Goal: Task Accomplishment & Management: Use online tool/utility

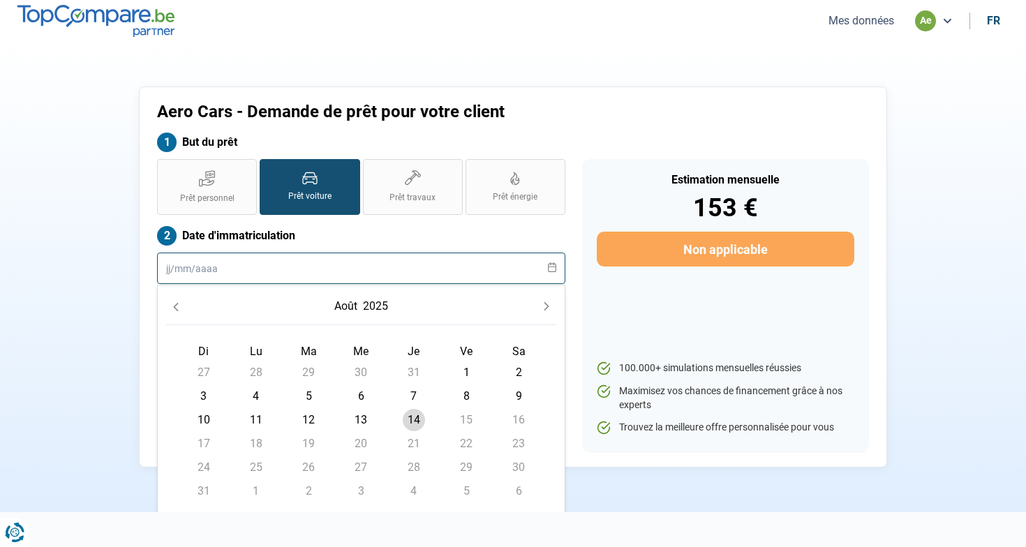
click at [284, 271] on input "text" at bounding box center [361, 268] width 408 height 31
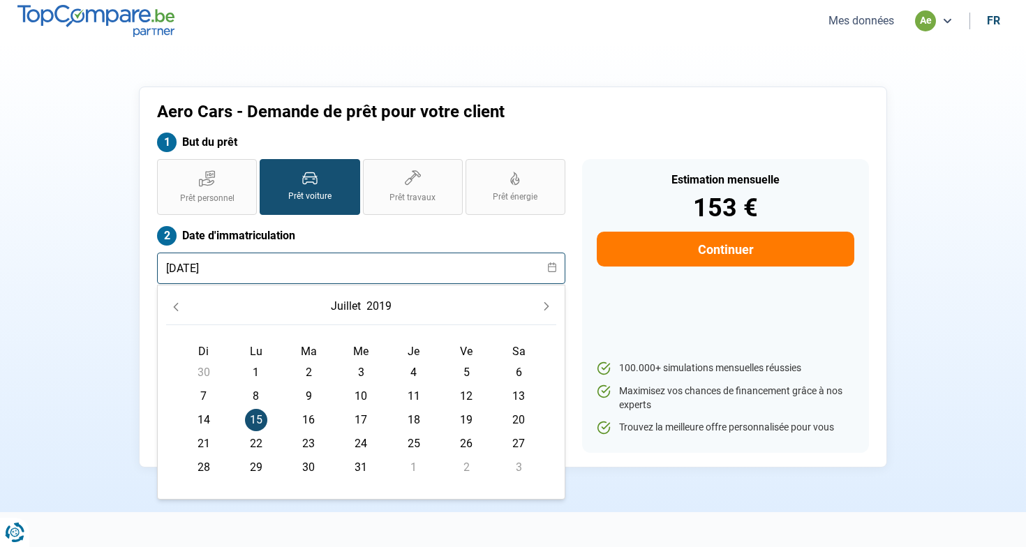
type input "15/07/2019"
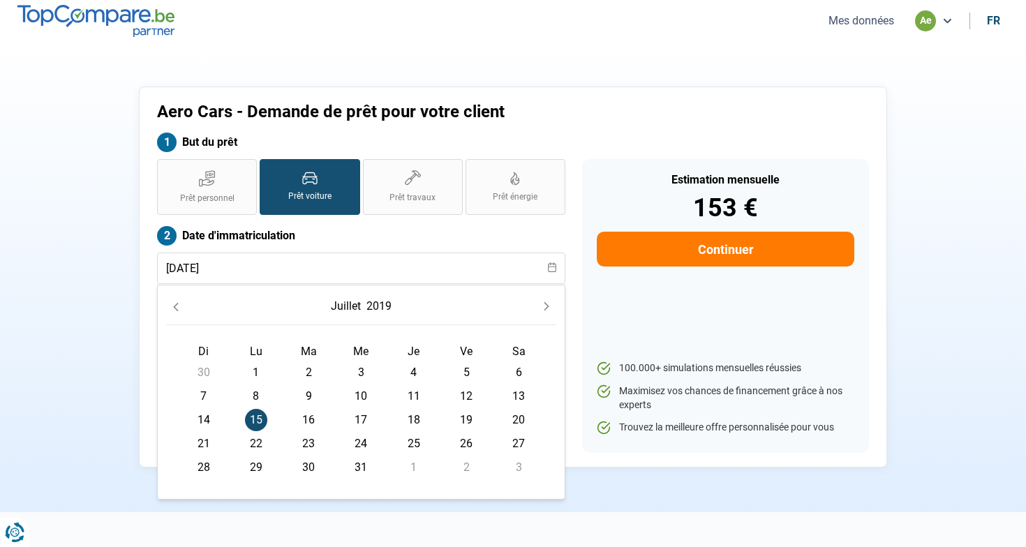
click at [248, 420] on span "15" at bounding box center [256, 420] width 22 height 22
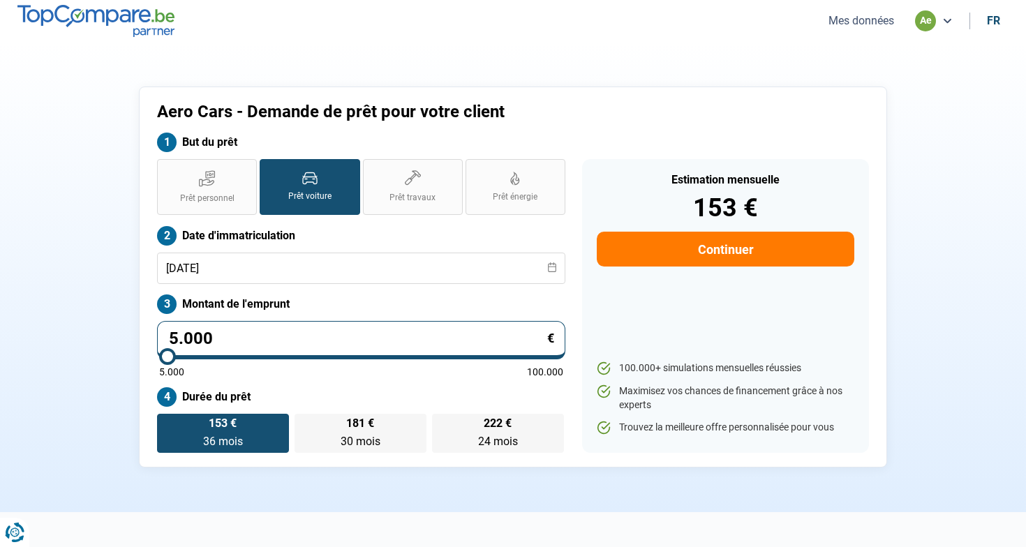
click at [305, 331] on input "5.000" at bounding box center [361, 340] width 408 height 38
type input "500"
type input "5000"
type input "50"
type input "5000"
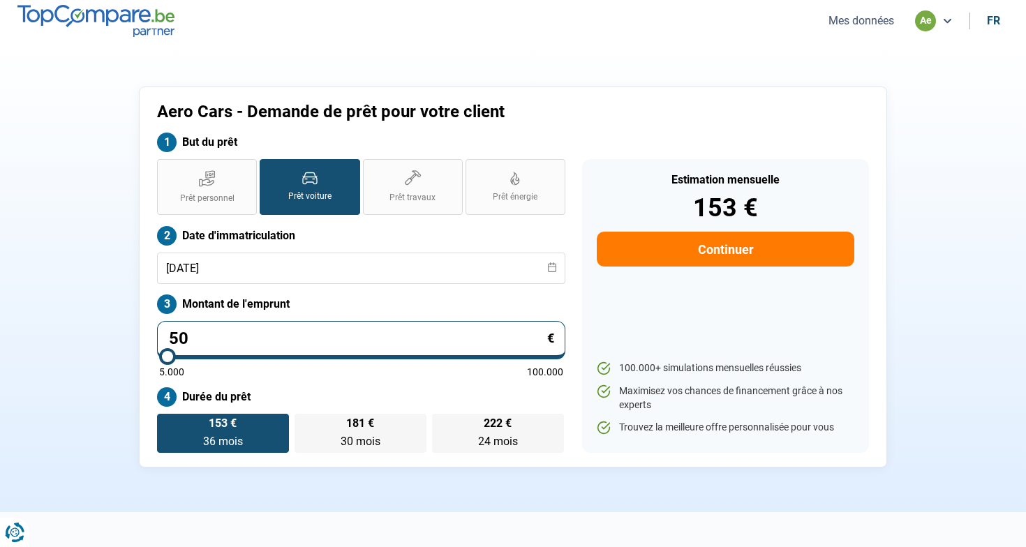
type input "5"
type input "5000"
type input "0"
type input "5000"
type input "1"
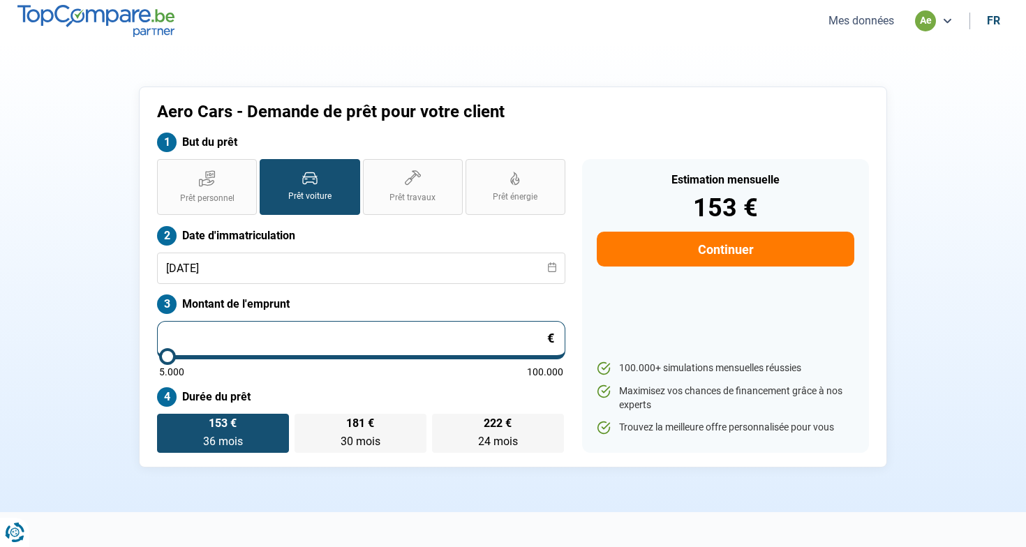
type input "5000"
type input "15"
type input "5000"
type input "150"
type input "5000"
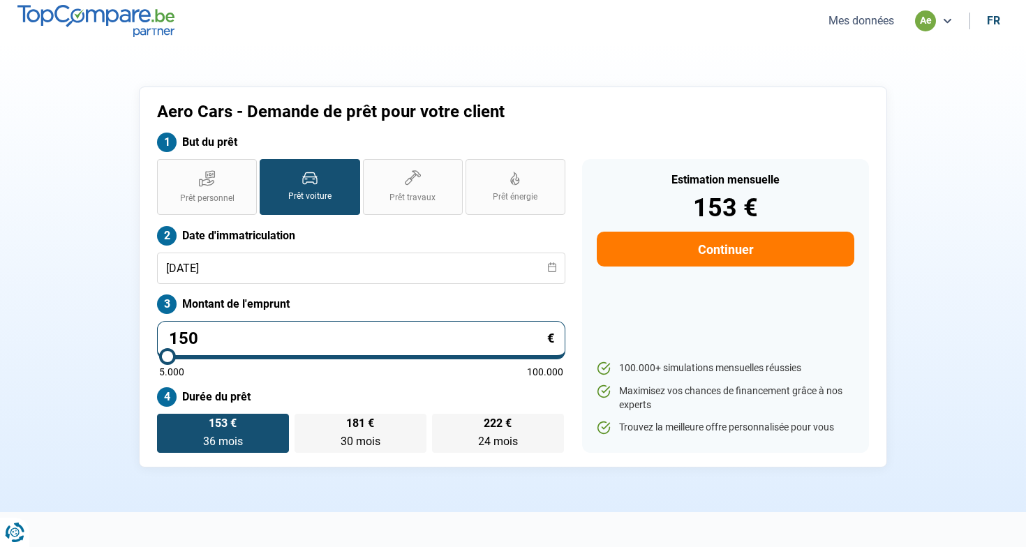
type input "1.500"
type input "5000"
type input "15.000"
type input "15000"
radio input "false"
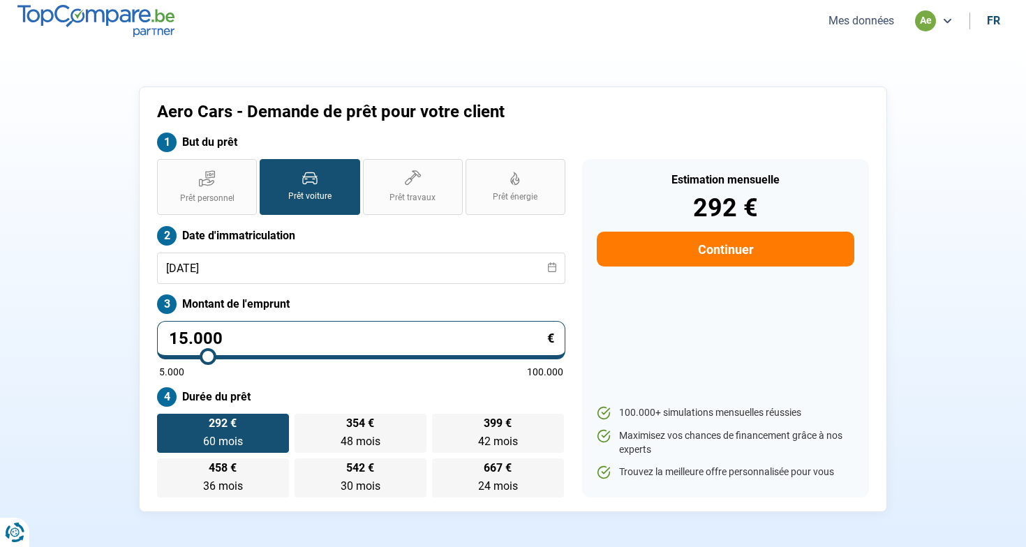
click at [243, 442] on label "292 € 60 mois 60 mois" at bounding box center [223, 433] width 132 height 39
click at [166, 423] on input "292 € 60 mois 60 mois" at bounding box center [161, 418] width 9 height 9
type input "33.000"
type input "33000"
click at [282, 355] on input "range" at bounding box center [361, 356] width 404 height 3
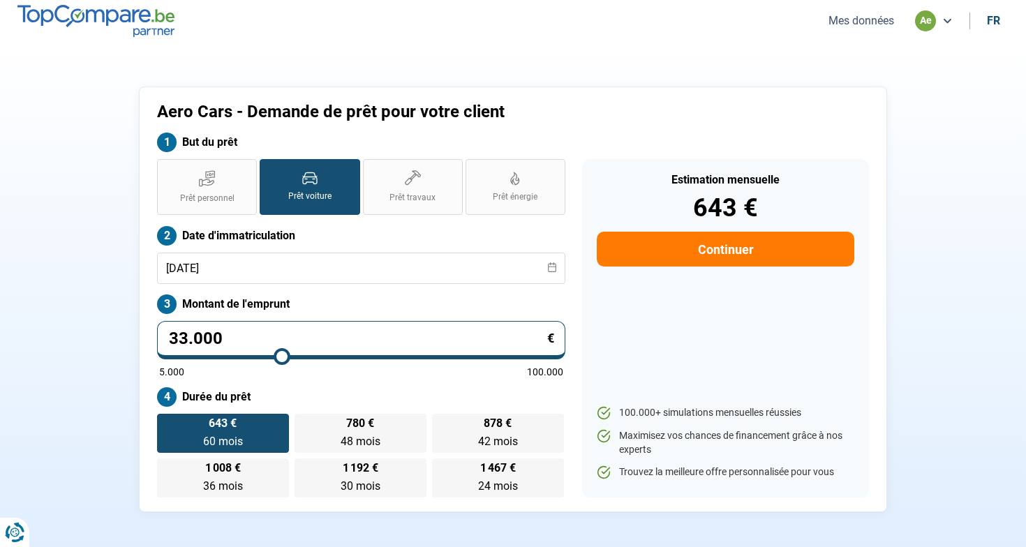
click at [265, 330] on input "33.000" at bounding box center [361, 340] width 408 height 38
type input "3.300"
type input "5000"
type input "330"
type input "5000"
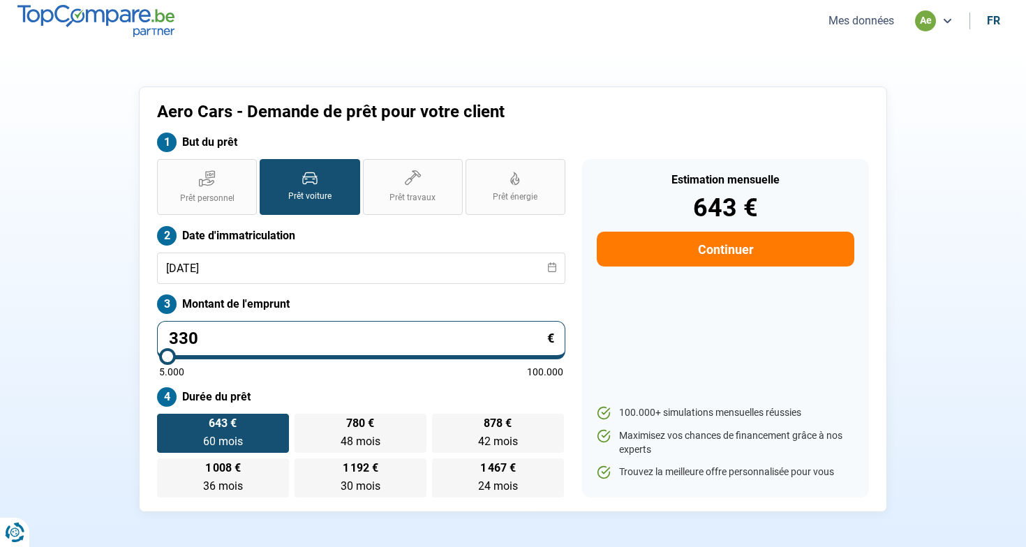
type input "33"
type input "5000"
type input "3"
type input "5000"
type input "0"
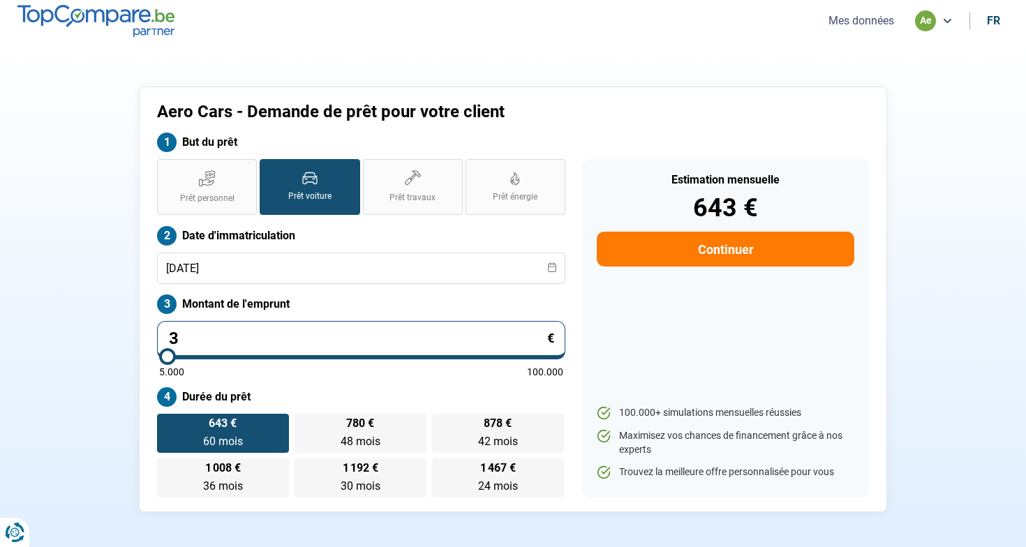
type input "5000"
type input "4"
type input "5000"
type input "40"
type input "5000"
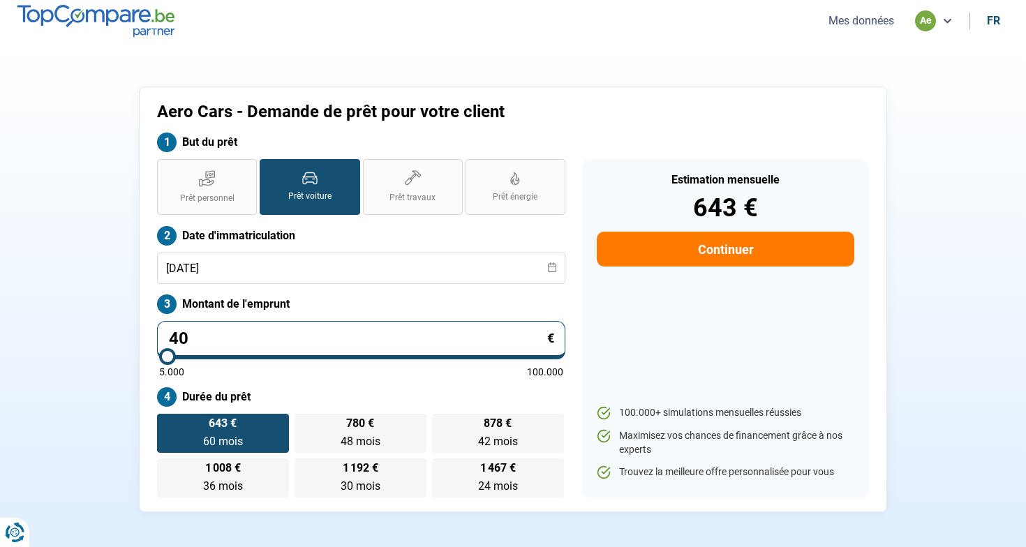
type input "400"
type input "5000"
type input "4.000"
type input "5000"
type input "40.000"
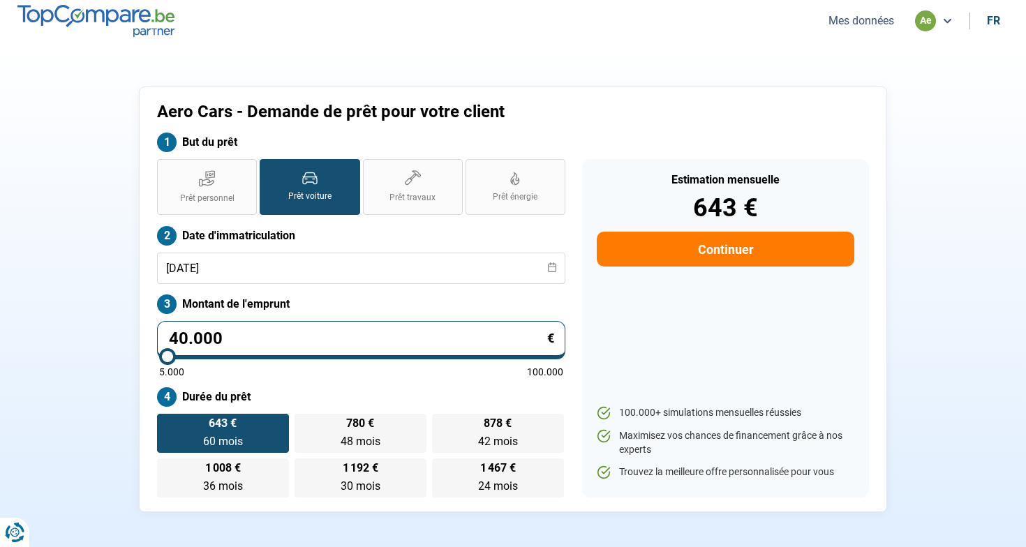
type input "40000"
type input "4.000"
type input "5000"
type input "400"
type input "5000"
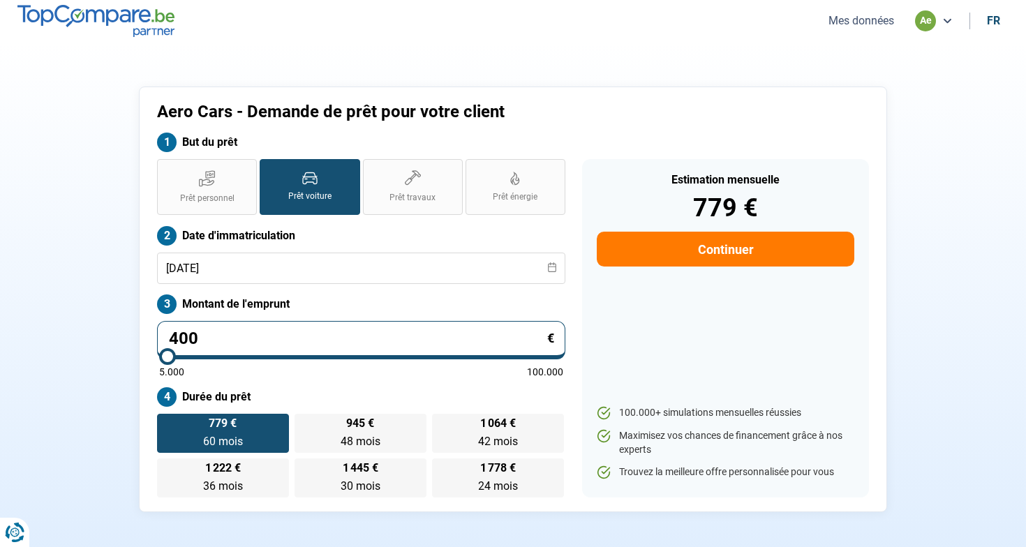
type input "40"
type input "5000"
type input "4"
type input "5000"
type input "0"
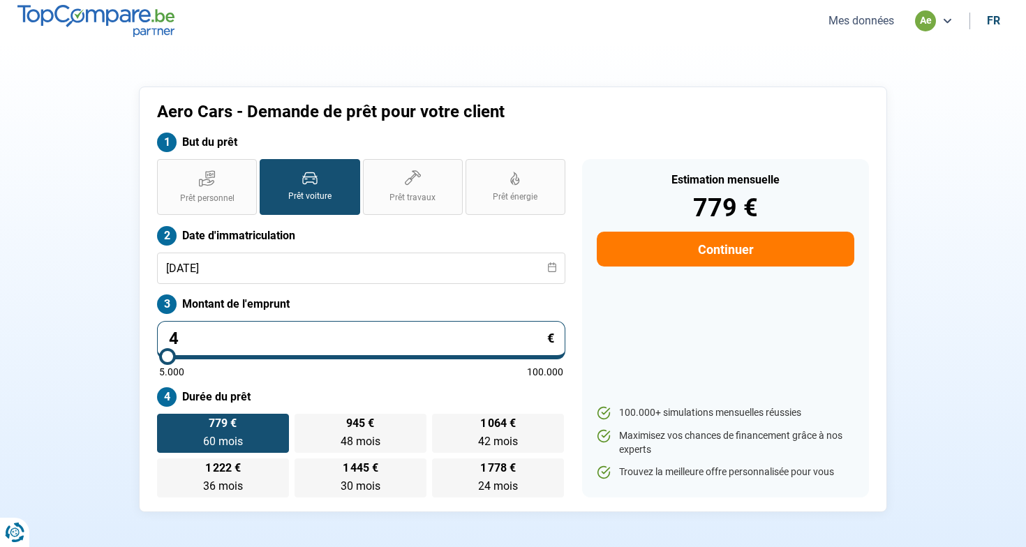
type input "5000"
type input "3"
type input "5000"
type input "30"
type input "5000"
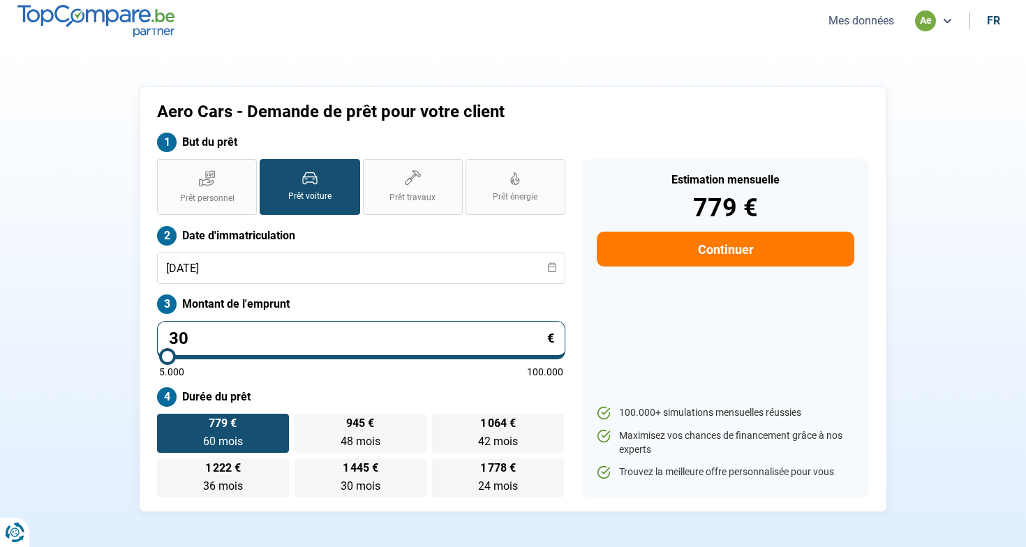
type input "300"
type input "5000"
type input "3.000"
type input "5000"
type input "30.000"
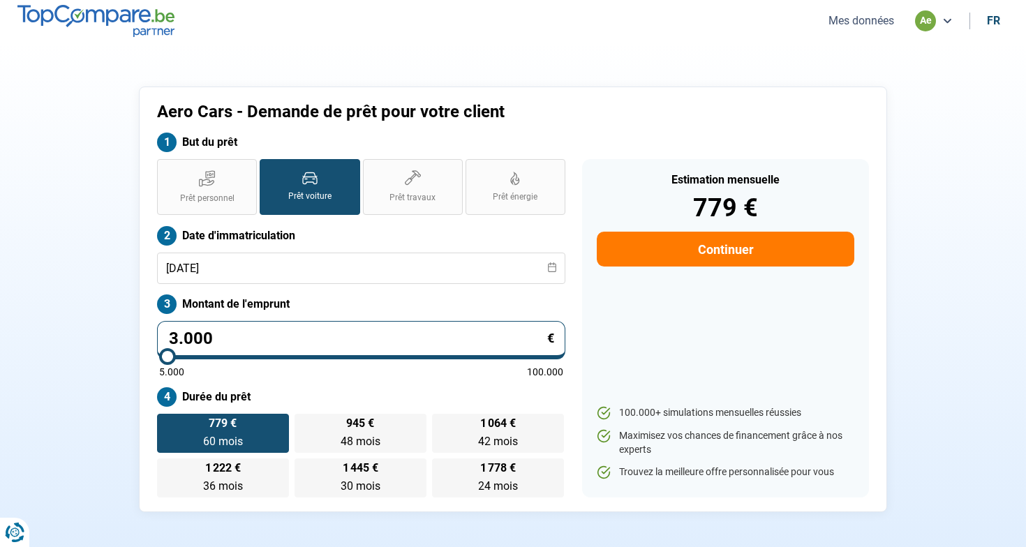
type input "30000"
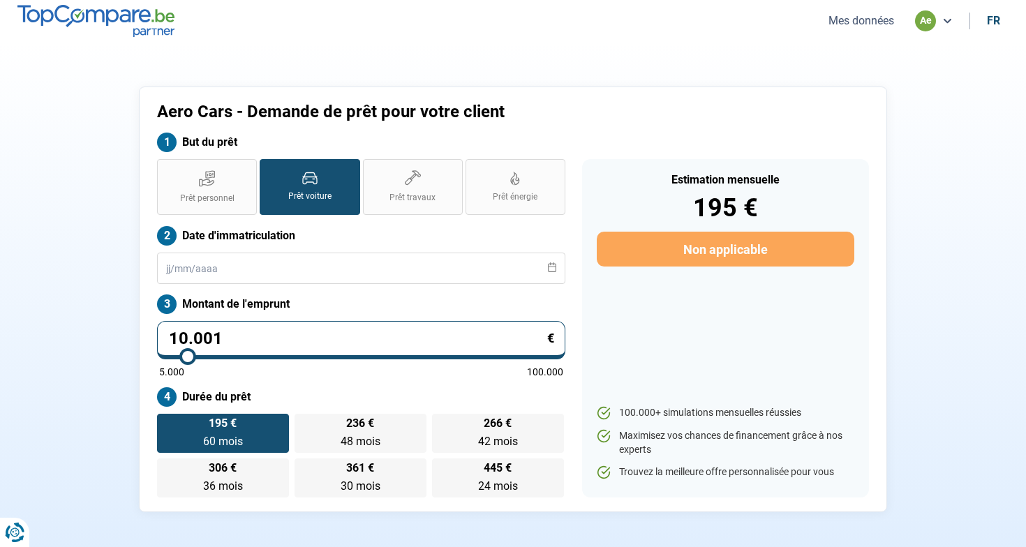
click at [347, 328] on input "10.001" at bounding box center [361, 340] width 408 height 38
type input "0"
type input "5000"
type input "3"
type input "5000"
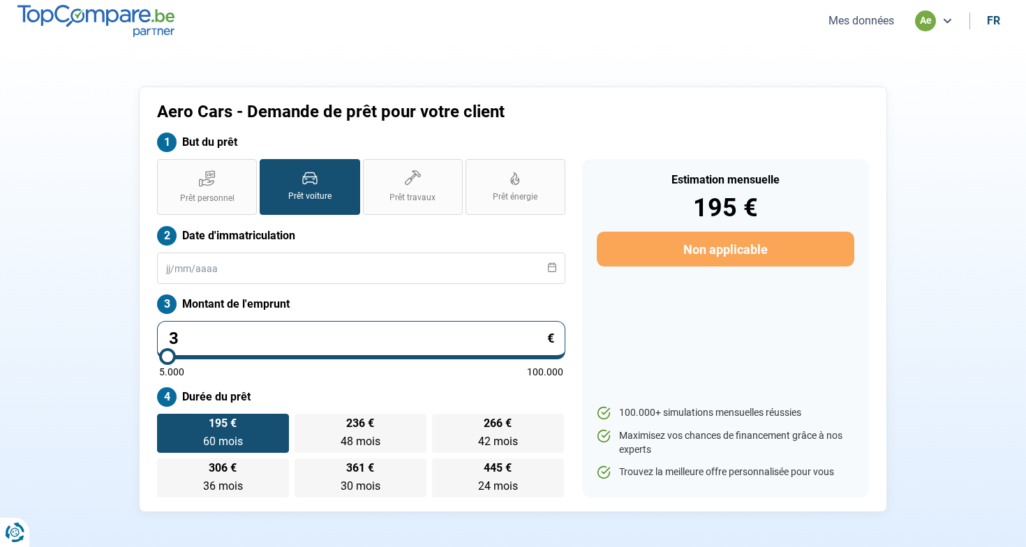
type input "30"
type input "5000"
type input "300"
type input "5000"
type input "3.000"
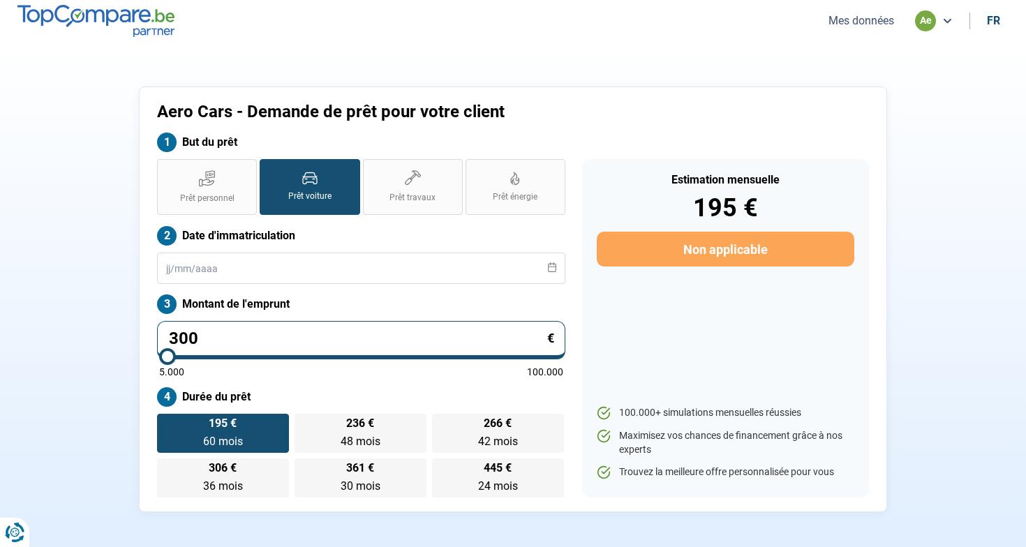
type input "5000"
type input "30.000"
type input "30000"
